Goal: Task Accomplishment & Management: Use online tool/utility

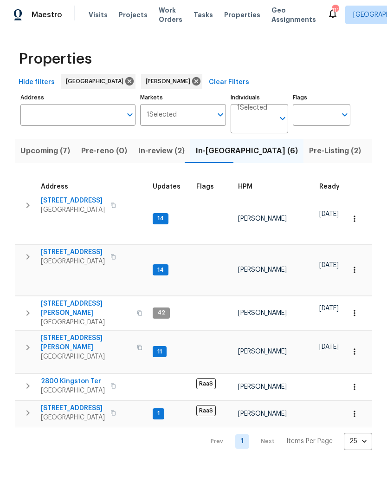
click at [309, 151] on span "Pre-Listing (2)" at bounding box center [335, 150] width 52 height 13
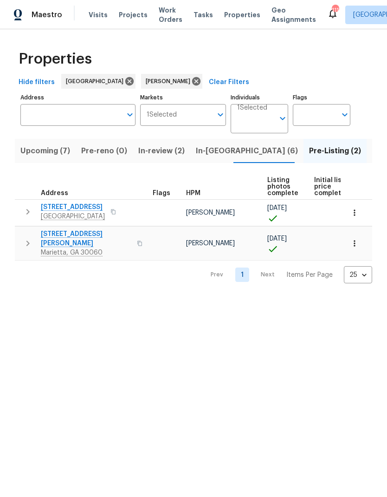
click at [59, 148] on span "Upcoming (7)" at bounding box center [45, 150] width 50 height 13
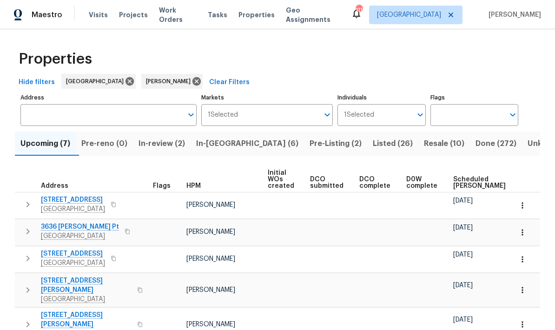
click at [387, 183] on span "Scheduled COE" at bounding box center [479, 182] width 52 height 13
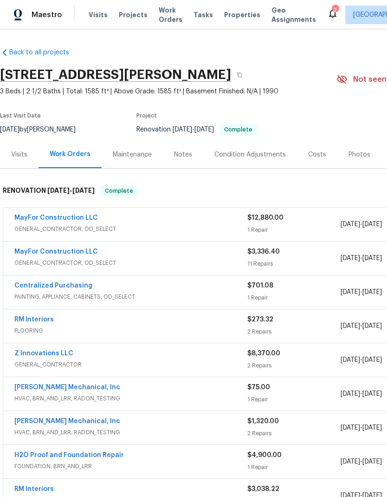
click at [84, 249] on link "MayFor Construction LLC" at bounding box center [56, 252] width 84 height 7
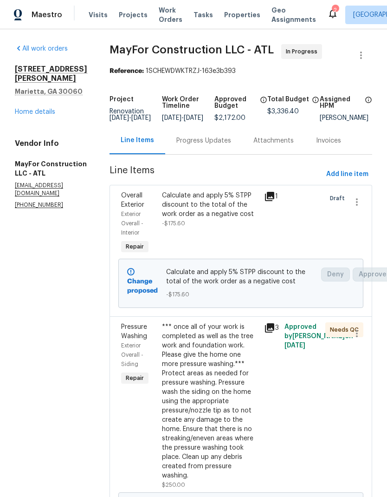
click at [55, 109] on link "Home details" at bounding box center [35, 112] width 40 height 7
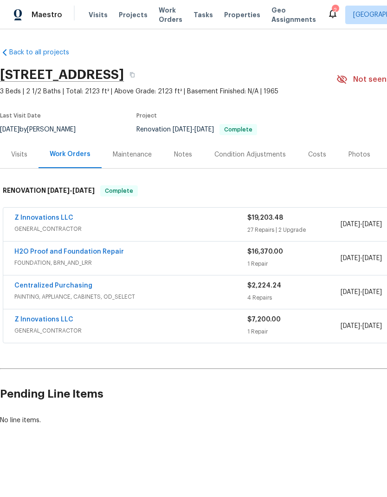
click at [67, 216] on link "Z Innovations LLC" at bounding box center [43, 218] width 59 height 7
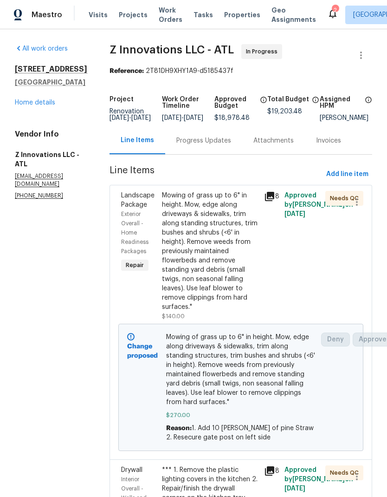
click at [50, 106] on link "Home details" at bounding box center [35, 102] width 40 height 7
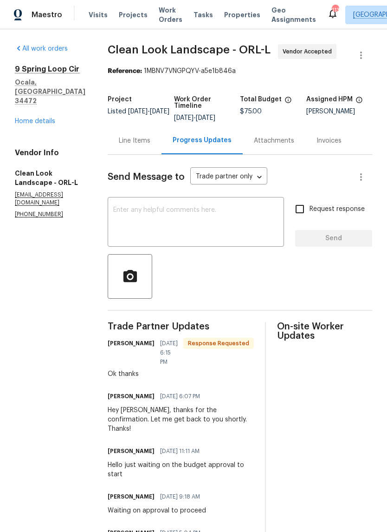
click at [143, 153] on div "Line Items" at bounding box center [135, 140] width 54 height 27
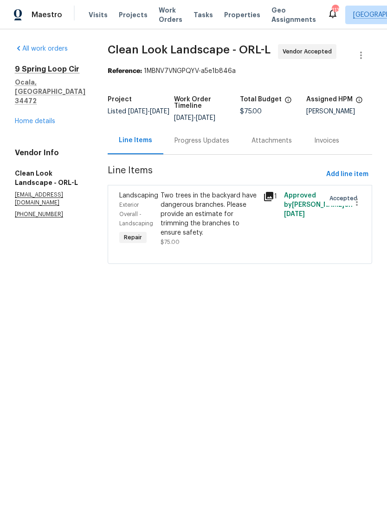
click at [235, 232] on div "Two trees in the backyard have dangerous branches. Please provide an estimate f…" at bounding box center [210, 214] width 98 height 46
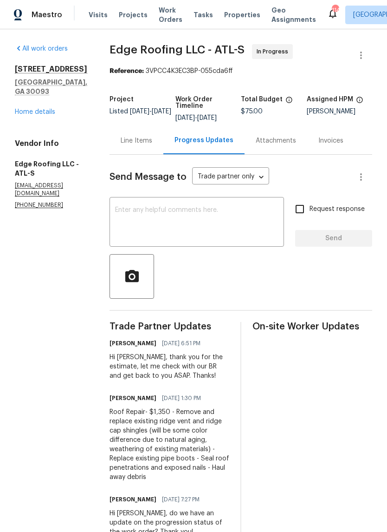
click at [130, 141] on div "Line Items" at bounding box center [137, 140] width 32 height 9
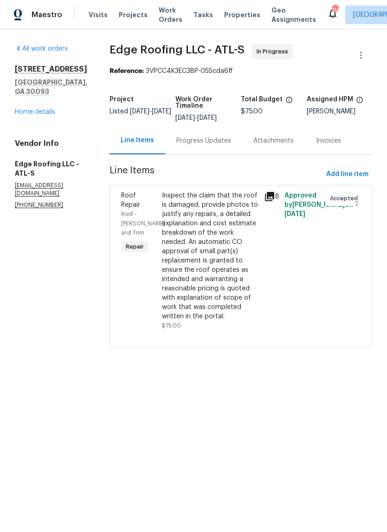
click at [208, 243] on div "Inspect the claim that the roof is damaged, provide photos to justify any repai…" at bounding box center [210, 256] width 97 height 130
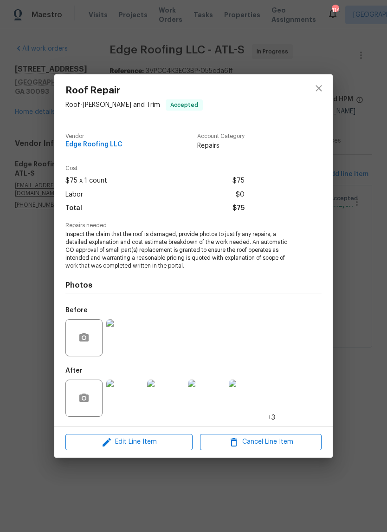
click at [133, 354] on img at bounding box center [124, 337] width 37 height 37
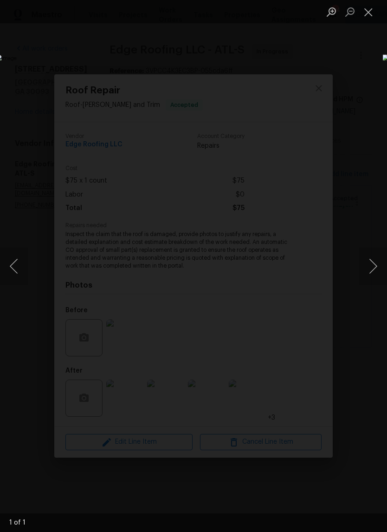
click at [372, 13] on button "Close lightbox" at bounding box center [369, 12] width 19 height 16
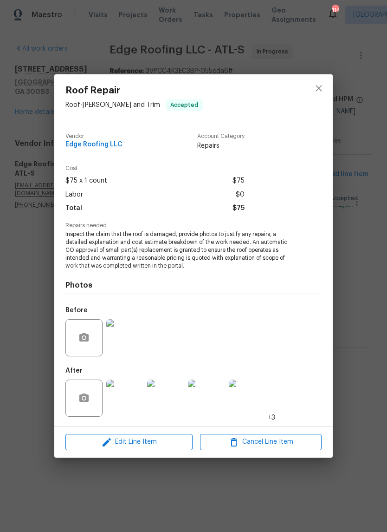
click at [129, 409] on img at bounding box center [124, 398] width 37 height 37
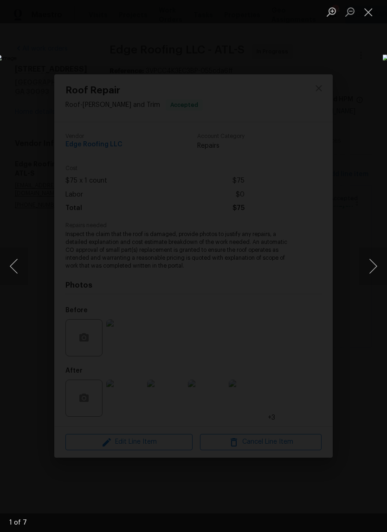
click at [374, 269] on button "Next image" at bounding box center [374, 266] width 28 height 37
click at [375, 268] on button "Next image" at bounding box center [374, 266] width 28 height 37
click at [375, 269] on button "Next image" at bounding box center [374, 266] width 28 height 37
click at [377, 267] on button "Next image" at bounding box center [374, 266] width 28 height 37
click at [379, 265] on button "Next image" at bounding box center [374, 266] width 28 height 37
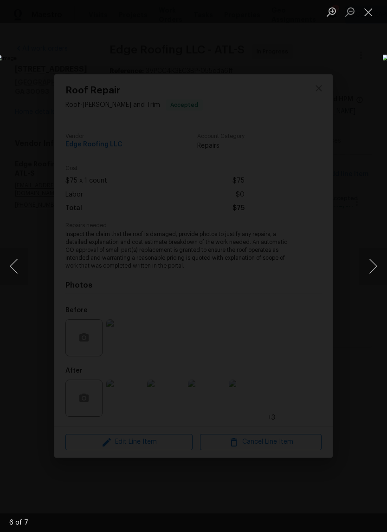
click at [376, 266] on button "Next image" at bounding box center [374, 266] width 28 height 37
click at [376, 264] on button "Next image" at bounding box center [374, 266] width 28 height 37
click at [376, 263] on button "Next image" at bounding box center [374, 266] width 28 height 37
click at [375, 263] on button "Next image" at bounding box center [374, 266] width 28 height 37
click at [376, 263] on button "Next image" at bounding box center [374, 266] width 28 height 37
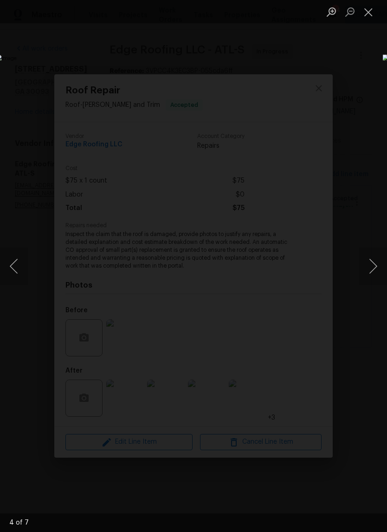
click at [374, 264] on button "Next image" at bounding box center [374, 266] width 28 height 37
click at [373, 15] on button "Close lightbox" at bounding box center [369, 12] width 19 height 16
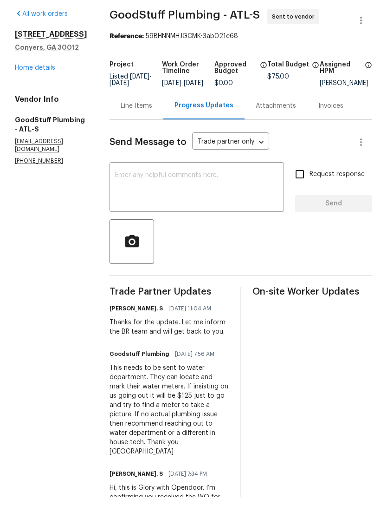
click at [152, 136] on div "Line Items" at bounding box center [137, 140] width 32 height 9
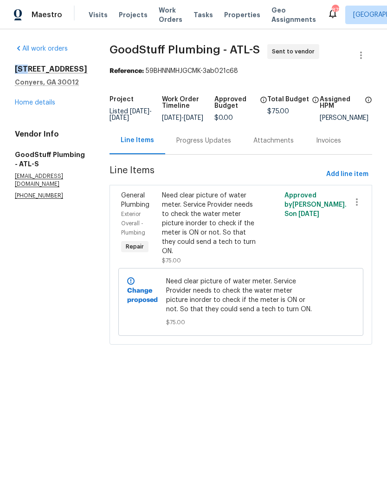
click at [231, 145] on div "Progress Updates" at bounding box center [204, 140] width 55 height 9
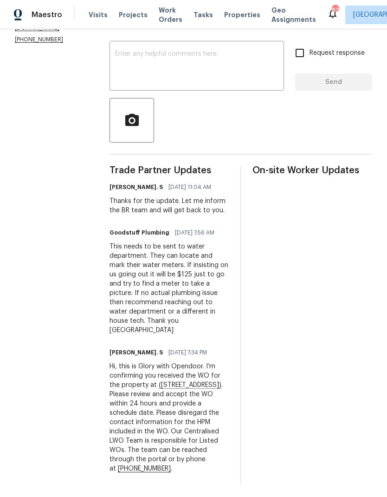
scroll to position [37, 0]
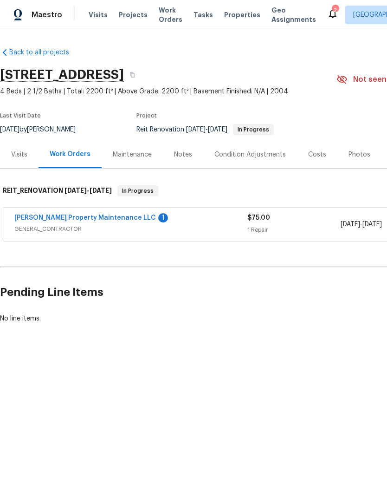
click at [106, 215] on link "[PERSON_NAME] Property Maintenance LLC" at bounding box center [85, 218] width 142 height 7
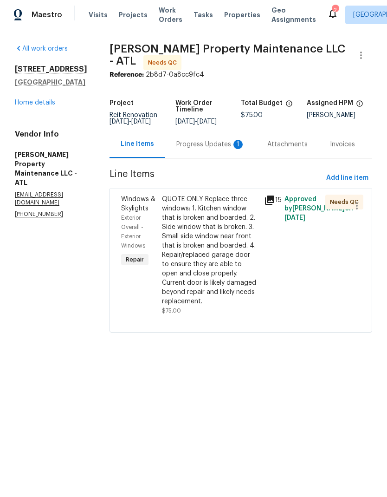
click at [223, 149] on div "Progress Updates 1" at bounding box center [211, 144] width 69 height 9
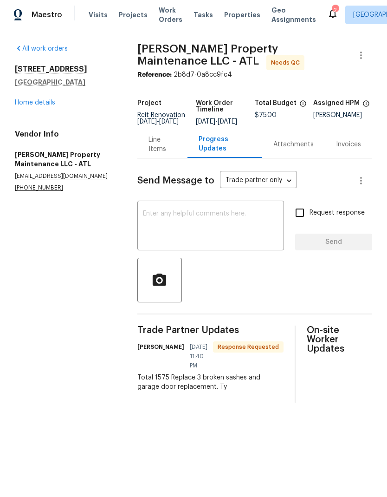
click at [214, 222] on textarea at bounding box center [211, 226] width 136 height 33
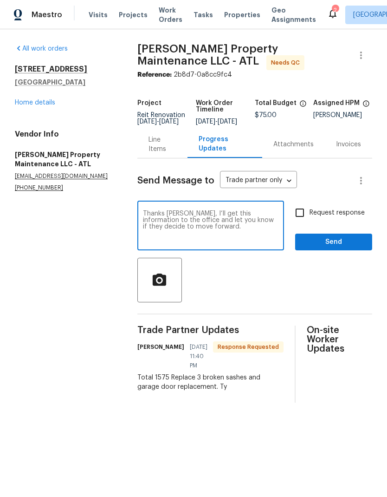
click at [189, 220] on textarea "Thanks Danny, I’ll get this information to the office and let you know if they …" at bounding box center [211, 226] width 136 height 33
type textarea "Thanks Danny! I’ll get this information to the office and let you know if they …"
click at [25, 104] on link "Home details" at bounding box center [35, 102] width 40 height 7
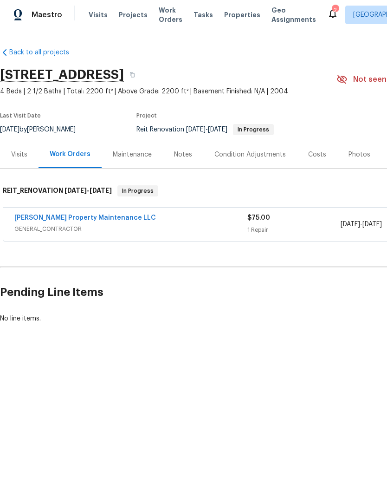
click at [103, 218] on link "Glen Property Maintenance LLC" at bounding box center [85, 218] width 142 height 7
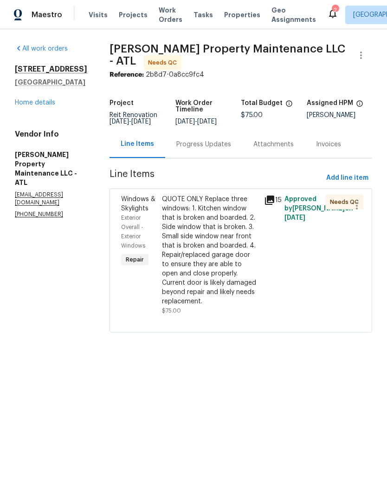
click at [215, 149] on div "Progress Updates" at bounding box center [204, 144] width 55 height 9
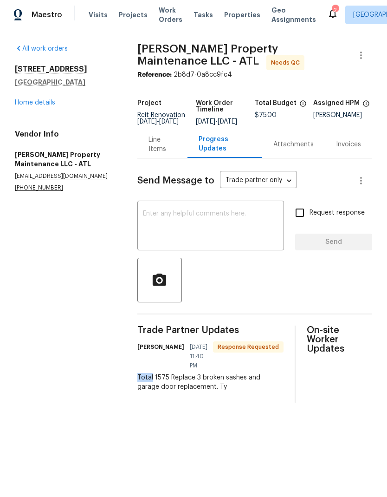
click at [203, 382] on div "Total 1575 Replace 3 broken sashes and garage door replacement. Ty" at bounding box center [211, 382] width 146 height 19
click at [158, 154] on div "Line Items" at bounding box center [163, 144] width 28 height 19
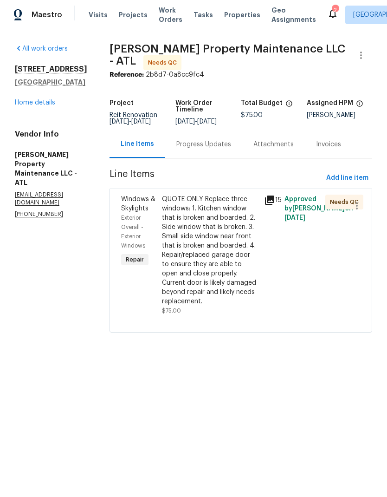
click at [270, 205] on icon at bounding box center [269, 200] width 9 height 9
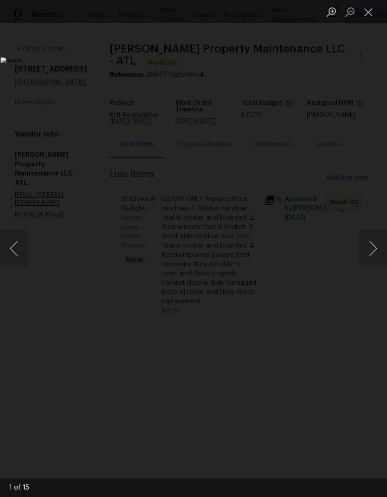
click at [372, 249] on button "Next image" at bounding box center [374, 248] width 28 height 37
click at [375, 249] on button "Next image" at bounding box center [374, 248] width 28 height 37
click at [374, 249] on button "Next image" at bounding box center [374, 248] width 28 height 37
click at [375, 249] on button "Next image" at bounding box center [374, 248] width 28 height 37
click at [375, 250] on button "Next image" at bounding box center [374, 248] width 28 height 37
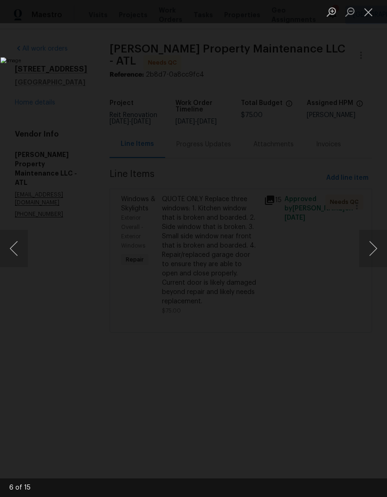
click at [374, 249] on button "Next image" at bounding box center [374, 248] width 28 height 37
click at [375, 248] on button "Next image" at bounding box center [374, 248] width 28 height 37
click at [373, 249] on button "Next image" at bounding box center [374, 248] width 28 height 37
click at [375, 249] on button "Next image" at bounding box center [374, 248] width 28 height 37
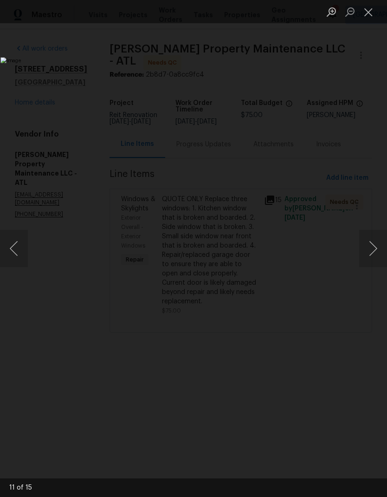
click at [375, 250] on button "Next image" at bounding box center [374, 248] width 28 height 37
click at [373, 250] on button "Next image" at bounding box center [374, 248] width 28 height 37
click at [374, 250] on button "Next image" at bounding box center [374, 248] width 28 height 37
click at [374, 15] on button "Close lightbox" at bounding box center [369, 12] width 19 height 16
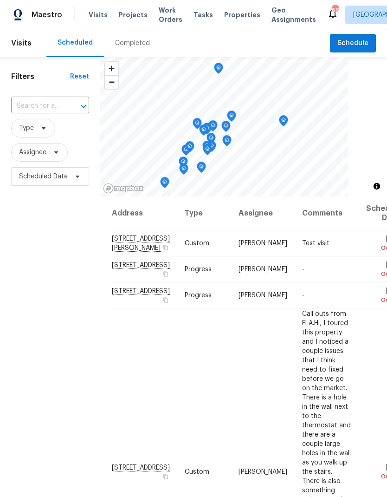
click at [55, 108] on input "text" at bounding box center [37, 106] width 52 height 14
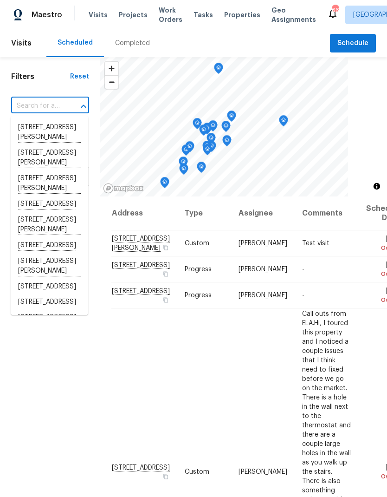
click at [53, 106] on input "text" at bounding box center [37, 106] width 52 height 14
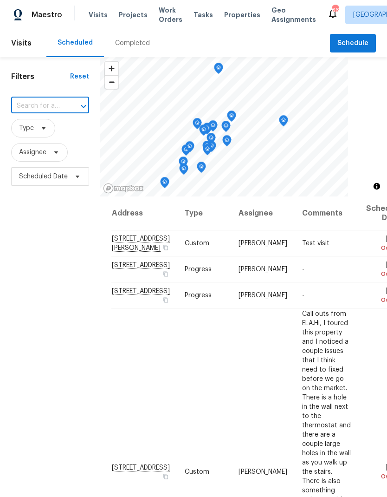
paste input "922 Park Pl NE, Conyers, GA 30012"
type input "922 Park Pl NE, Conyers, GA 30012"
click at [52, 135] on li "922 Park Pl NE, Conyers, GA 30012" at bounding box center [50, 127] width 78 height 15
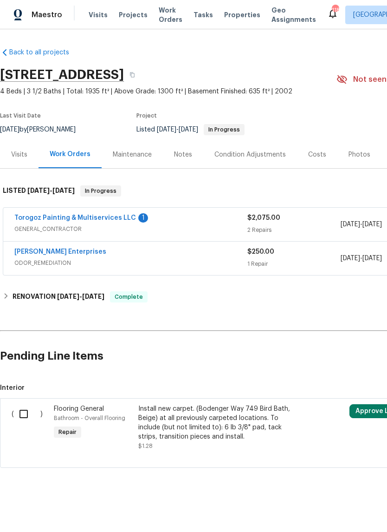
click at [44, 218] on link "Torogoz Painting & Multiservices LLC" at bounding box center [75, 218] width 122 height 7
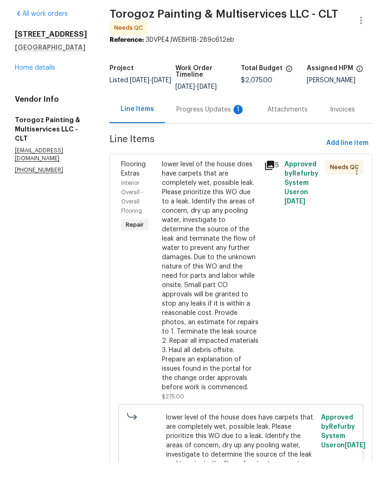
scroll to position [37, 0]
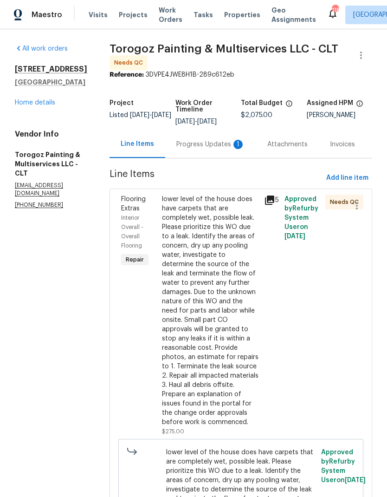
click at [211, 140] on div "Progress Updates 1" at bounding box center [211, 144] width 69 height 9
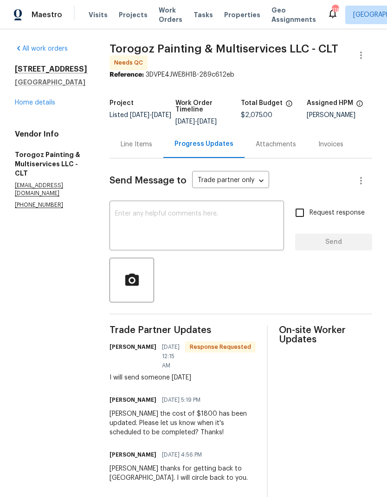
click at [152, 149] on div "Line Items" at bounding box center [137, 144] width 32 height 9
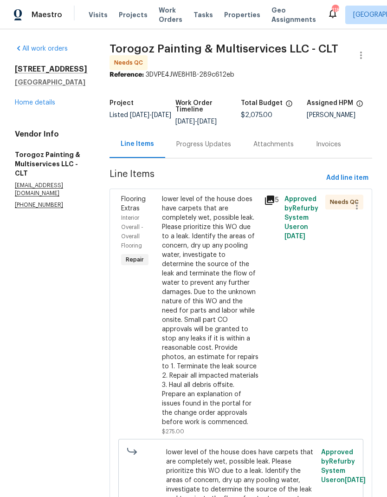
click at [23, 99] on link "Home details" at bounding box center [35, 102] width 40 height 7
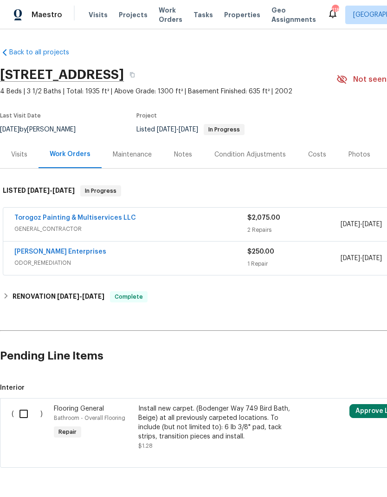
click at [120, 220] on link "Torogoz Painting & Multiservices LLC" at bounding box center [75, 218] width 122 height 7
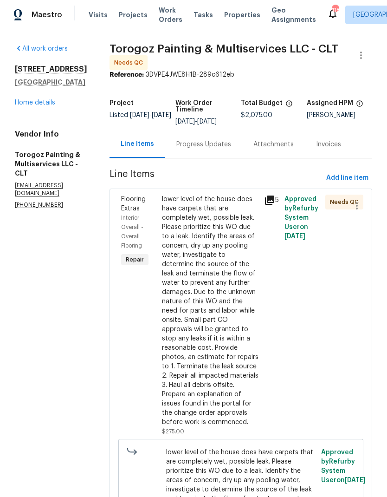
click at [231, 149] on div "Progress Updates" at bounding box center [204, 144] width 55 height 9
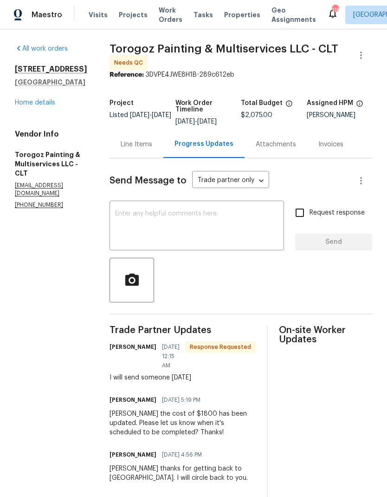
click at [53, 105] on link "Home details" at bounding box center [35, 102] width 40 height 7
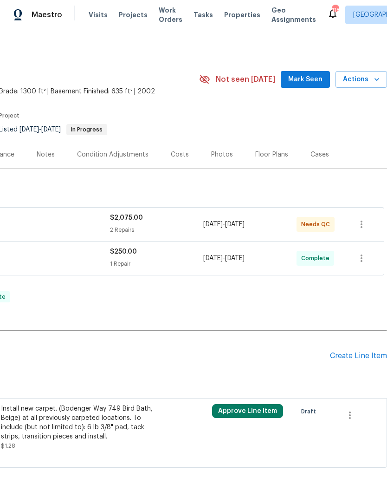
scroll to position [0, 138]
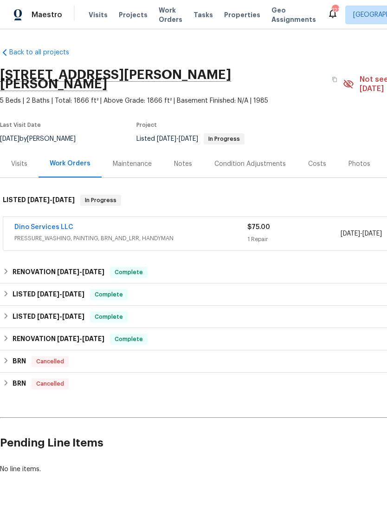
click at [62, 224] on link "Dino Services LLC" at bounding box center [43, 227] width 59 height 7
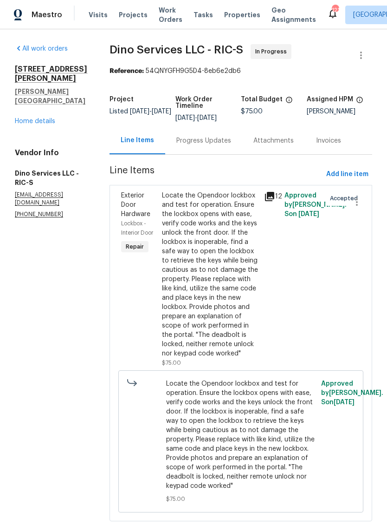
click at [206, 144] on div "Progress Updates" at bounding box center [204, 140] width 55 height 9
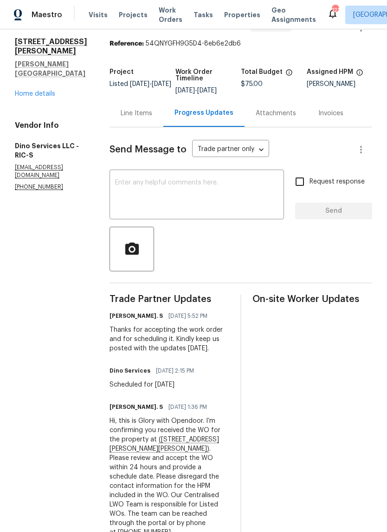
scroll to position [27, 0]
click at [139, 113] on div "Line Items" at bounding box center [137, 113] width 32 height 9
